Goal: Information Seeking & Learning: Learn about a topic

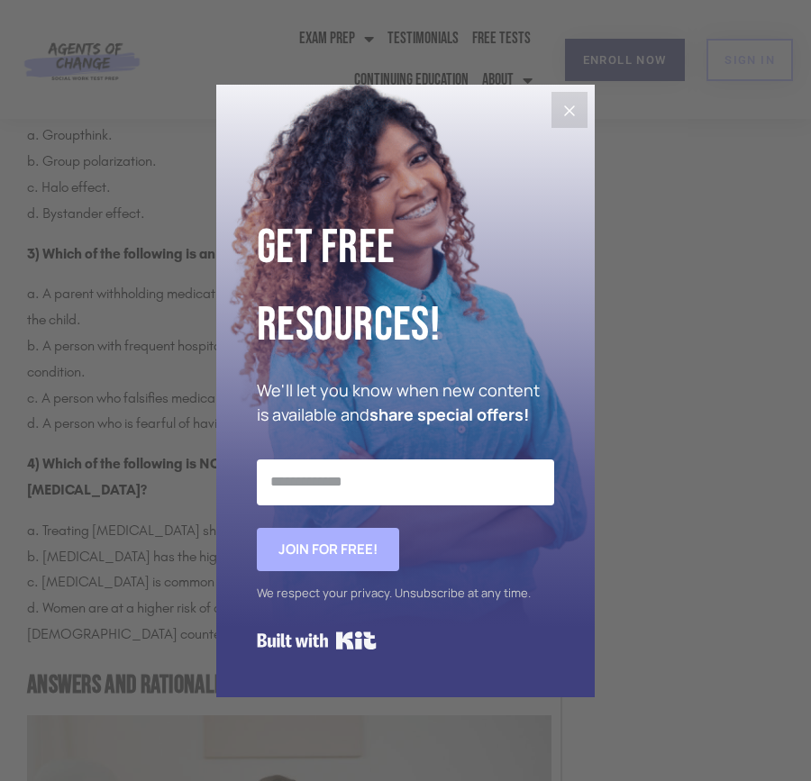
scroll to position [2163, 0]
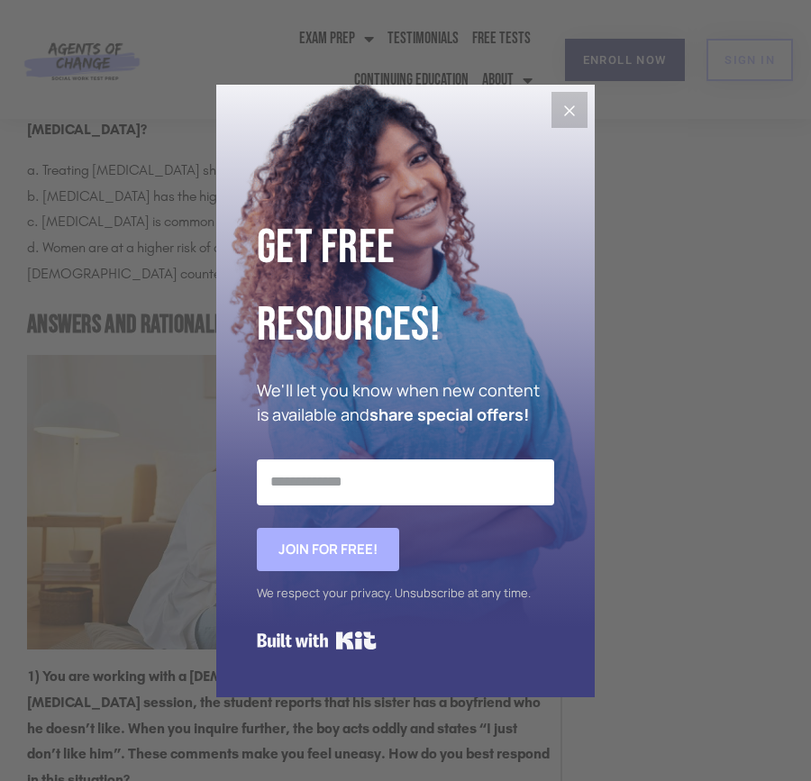
click at [571, 113] on icon "Close" at bounding box center [569, 110] width 11 height 11
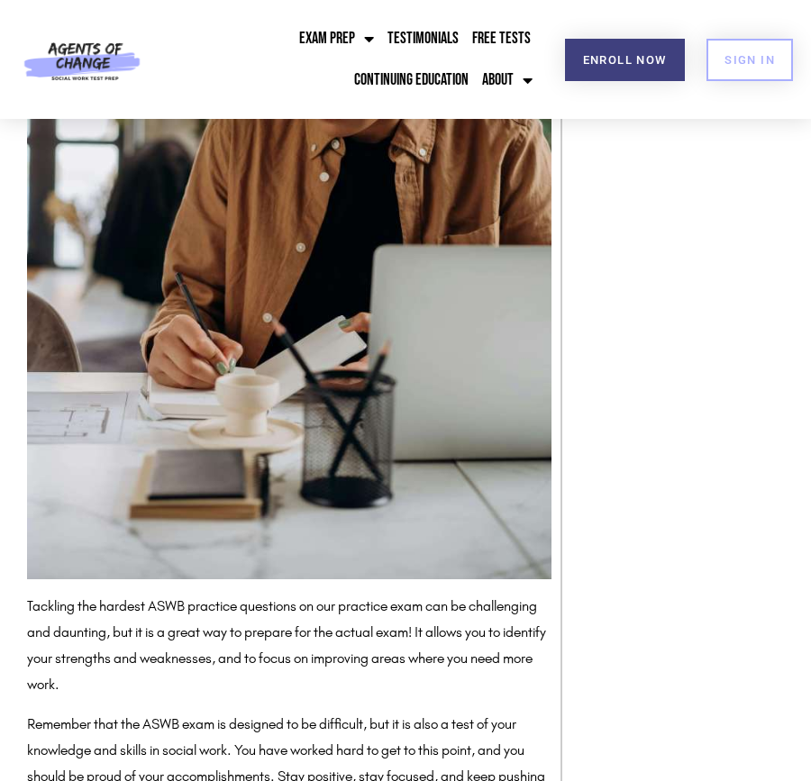
scroll to position [4866, 0]
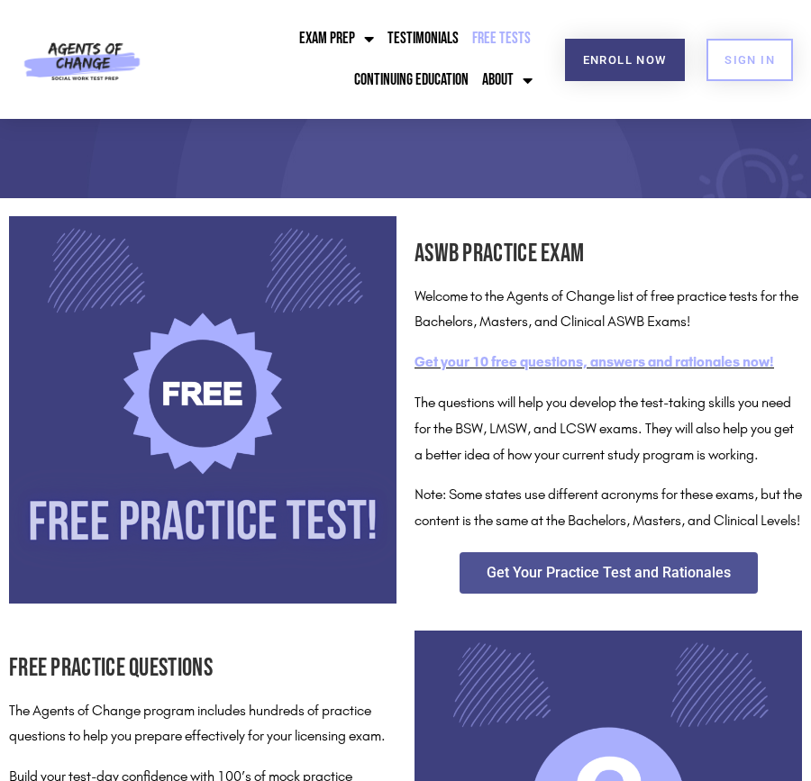
click at [550, 358] on link "Get your 10 free questions, answers and rationales now!" at bounding box center [595, 361] width 360 height 17
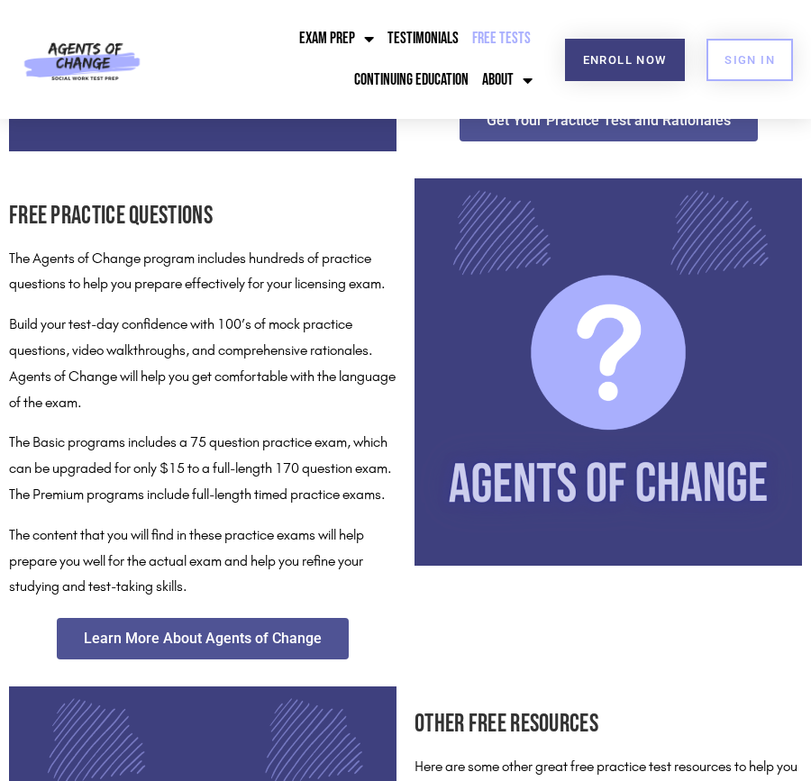
scroll to position [451, 0]
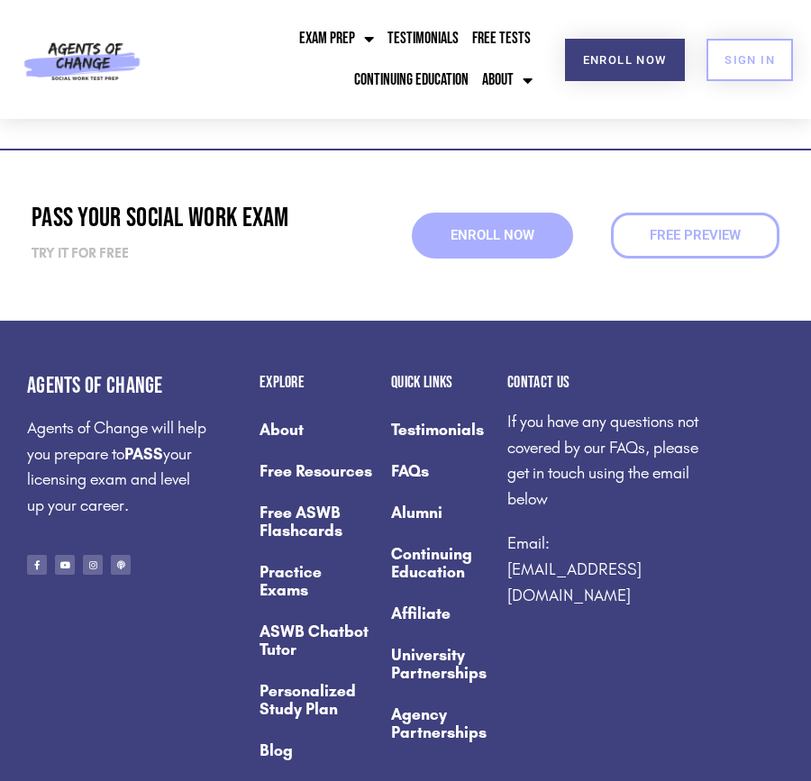
scroll to position [270, 0]
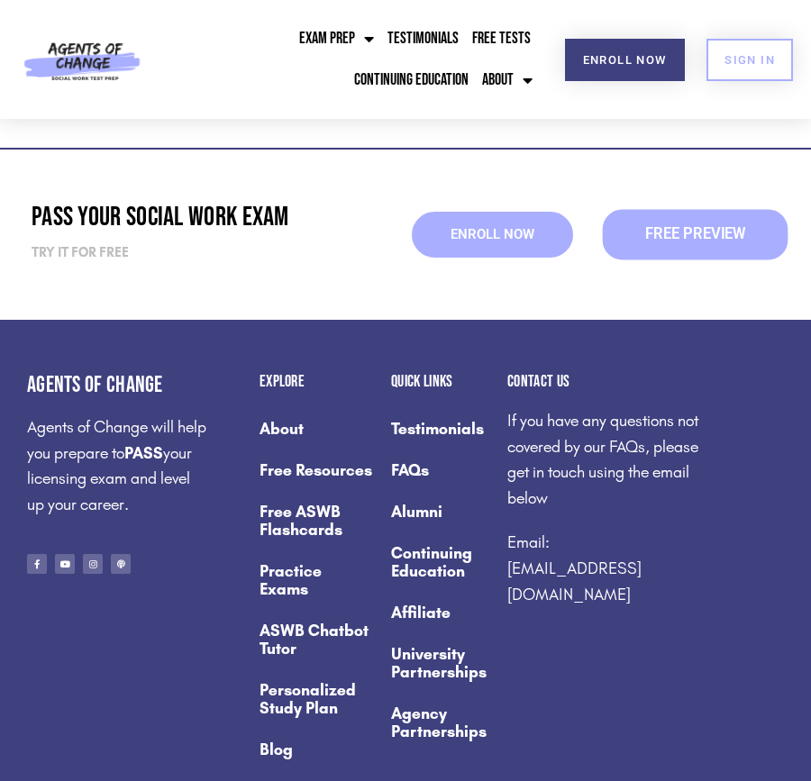
click at [673, 237] on span "Free Preview" at bounding box center [695, 234] width 100 height 15
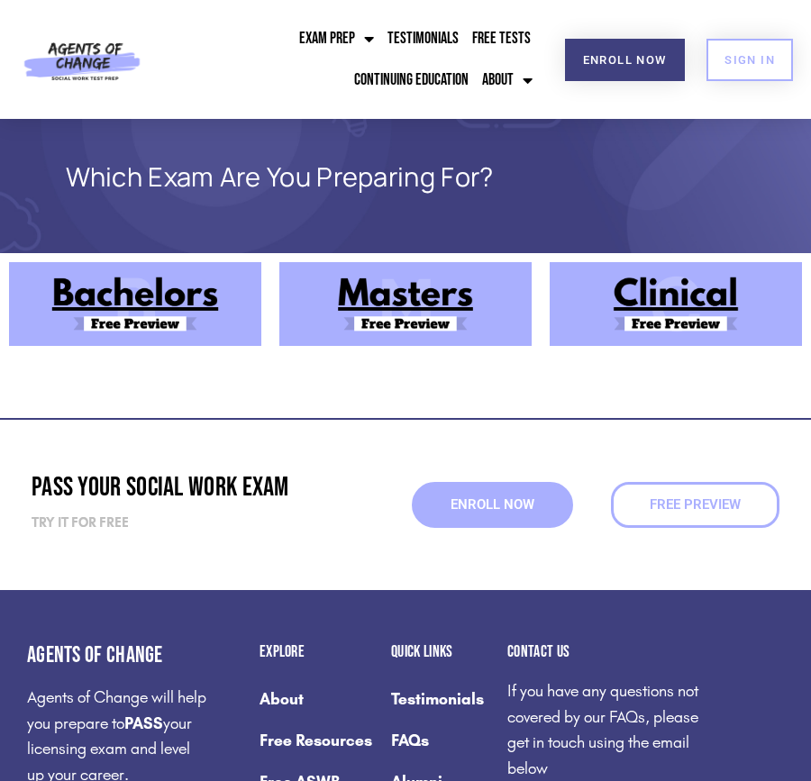
click at [677, 287] on img at bounding box center [676, 304] width 252 height 84
